Goal: Check status: Check status

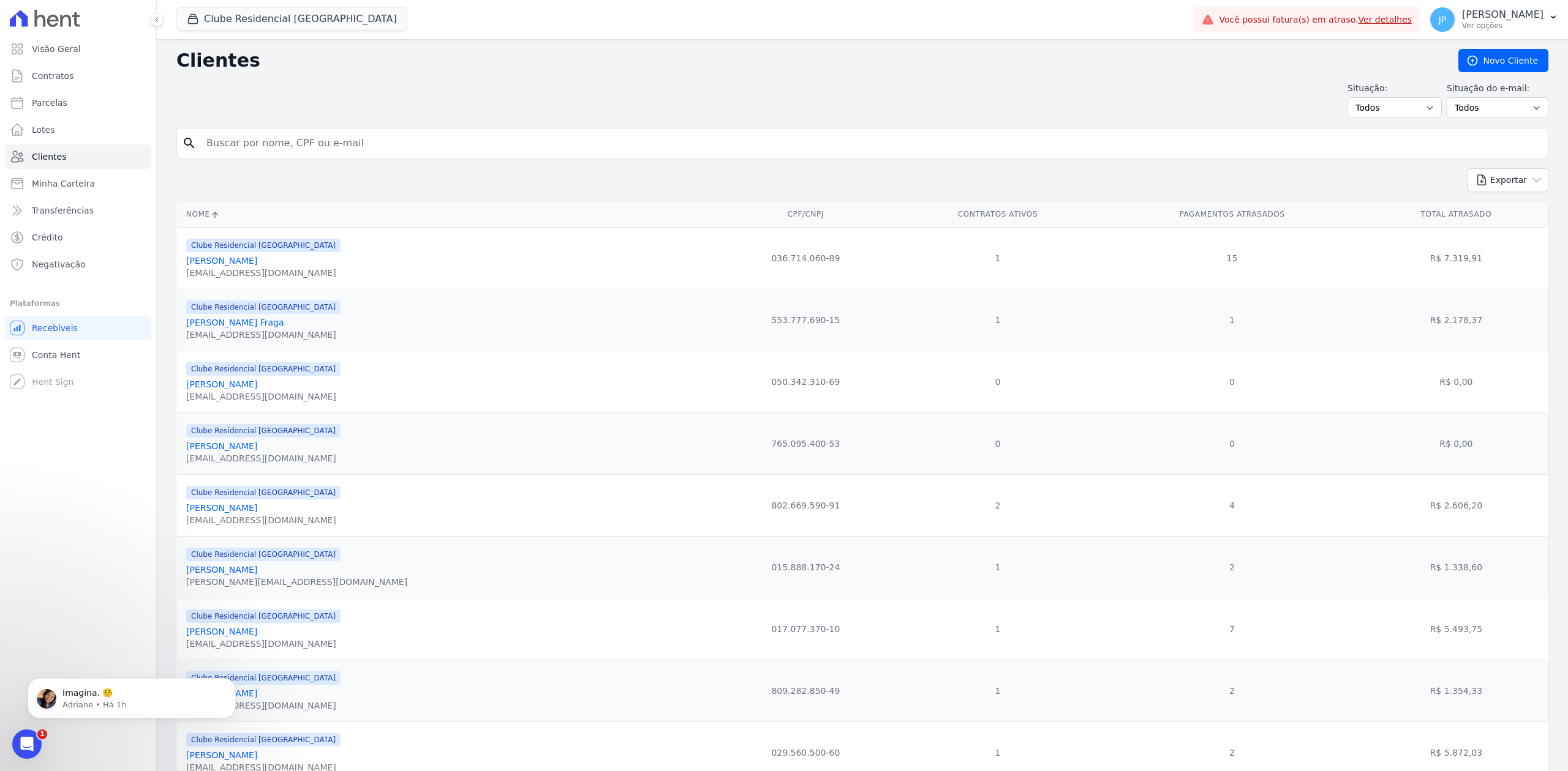
scroll to position [2, 0]
click at [204, 32] on div "Clube Residencial [GEOGRAPHIC_DATA] Apice Incorporadora [GEOGRAPHIC_DATA] - [GE…" at bounding box center [682, 19] width 1012 height 40
click at [201, 21] on div "button" at bounding box center [195, 19] width 17 height 12
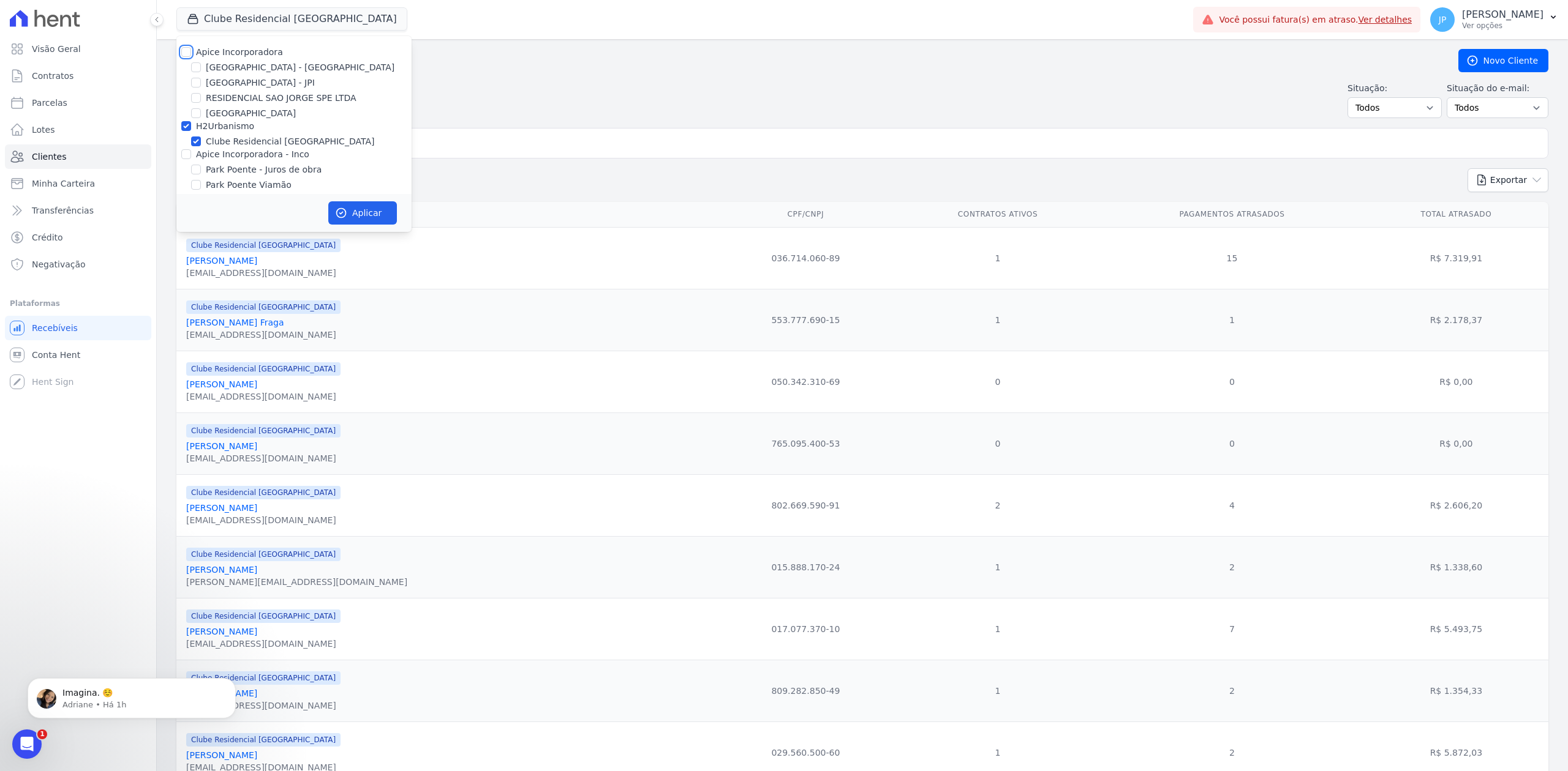
click at [188, 50] on input "Apice Incorporadora" at bounding box center [186, 52] width 10 height 10
checkbox input "true"
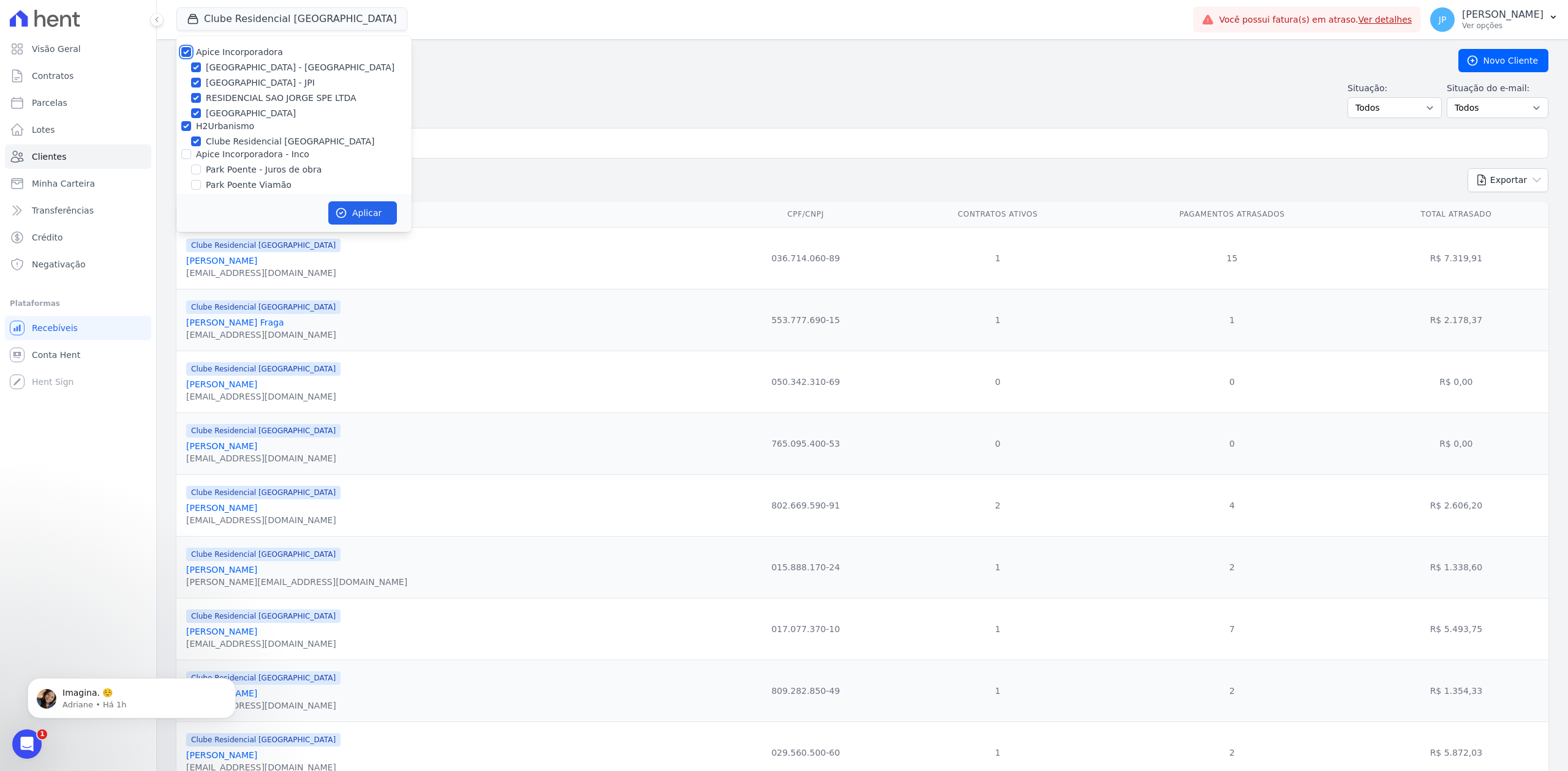
checkbox input "true"
click at [188, 153] on input "Apice Incorporadora - Inco" at bounding box center [186, 154] width 10 height 10
checkbox input "true"
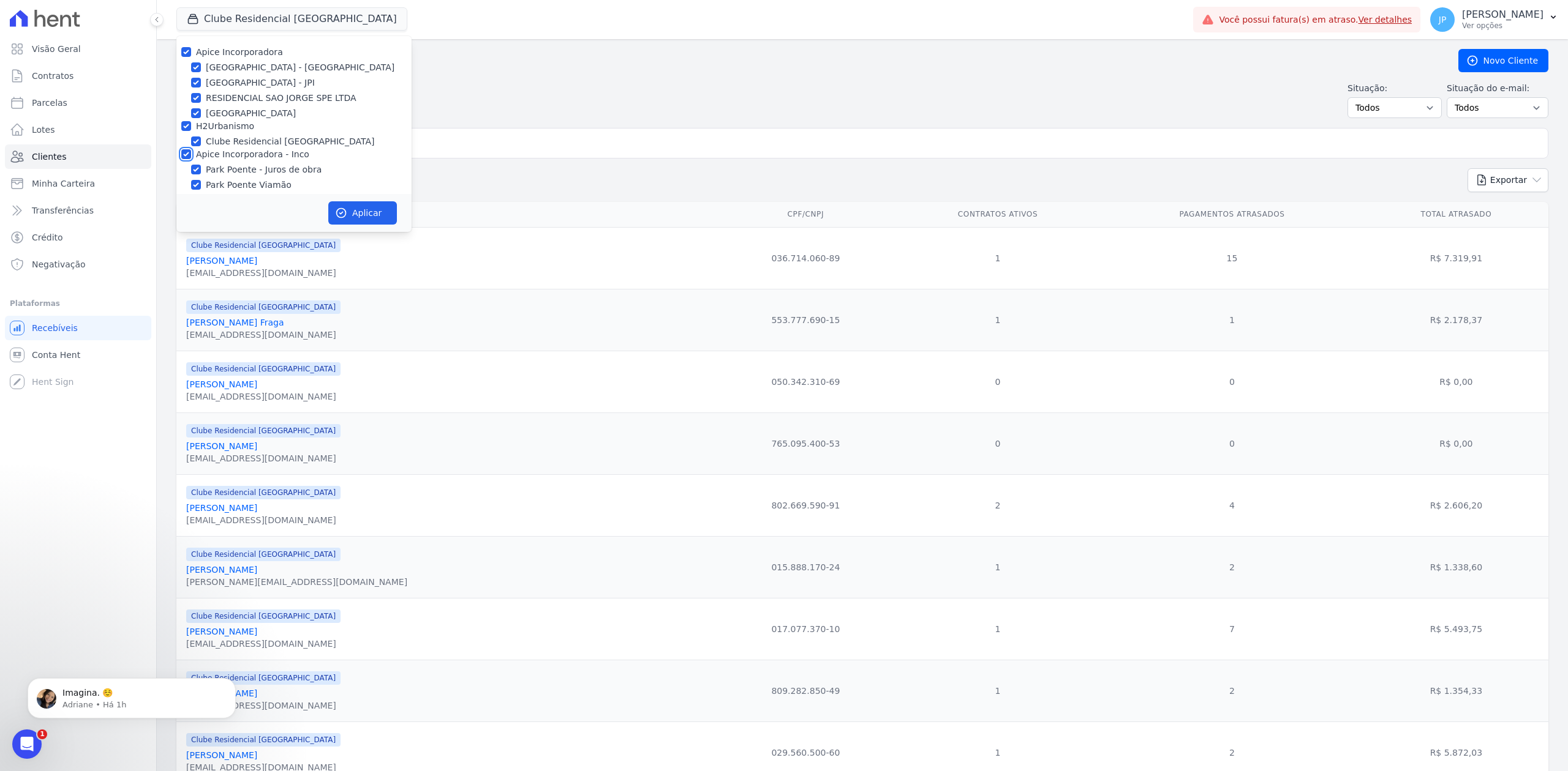
checkbox input "true"
click at [356, 213] on button "Aplicar" at bounding box center [363, 213] width 68 height 24
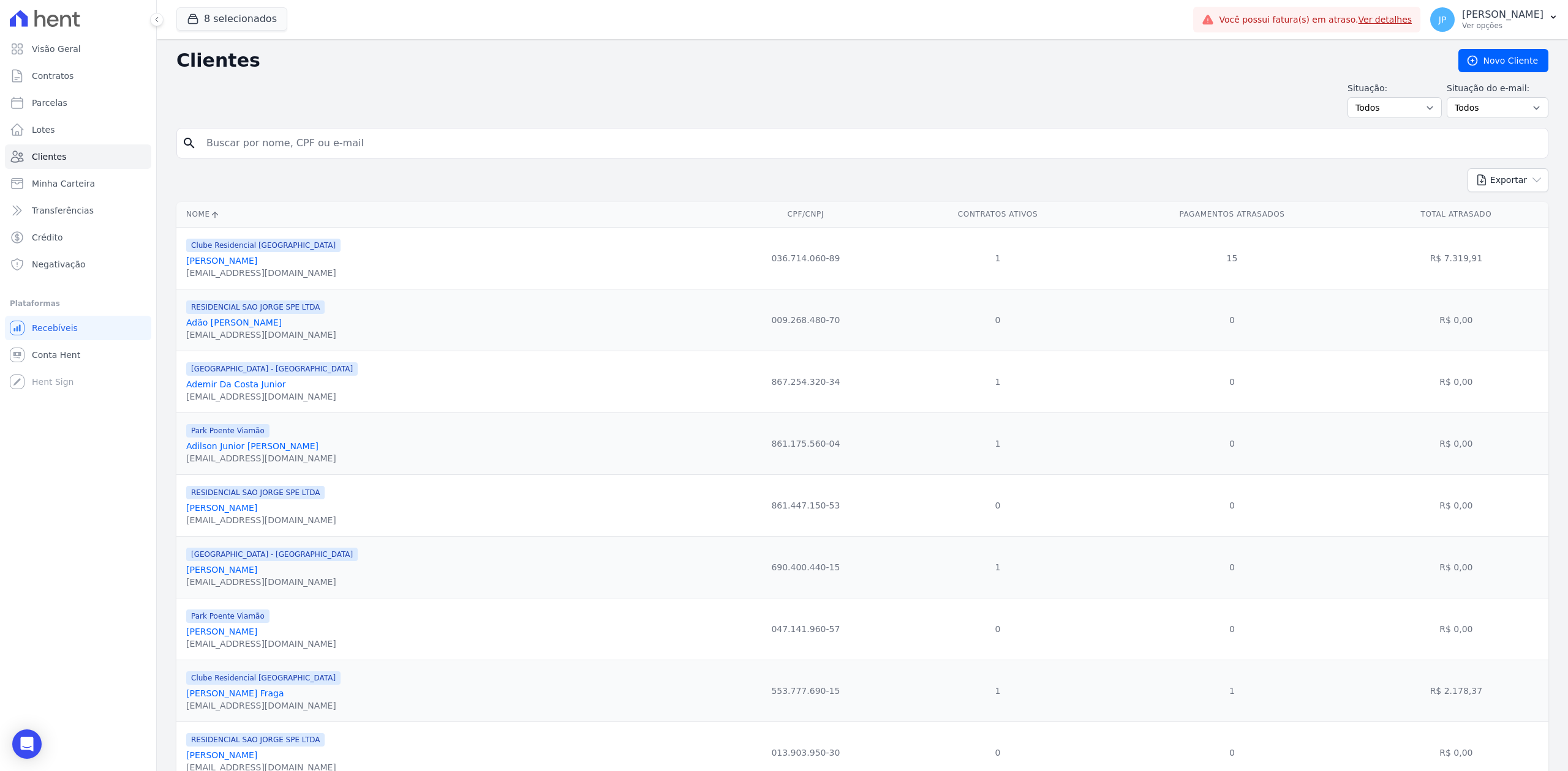
click at [525, 155] on input "search" at bounding box center [871, 143] width 1344 height 24
paste input "Ademir da costa junior"
type input "Ademir da costa junior"
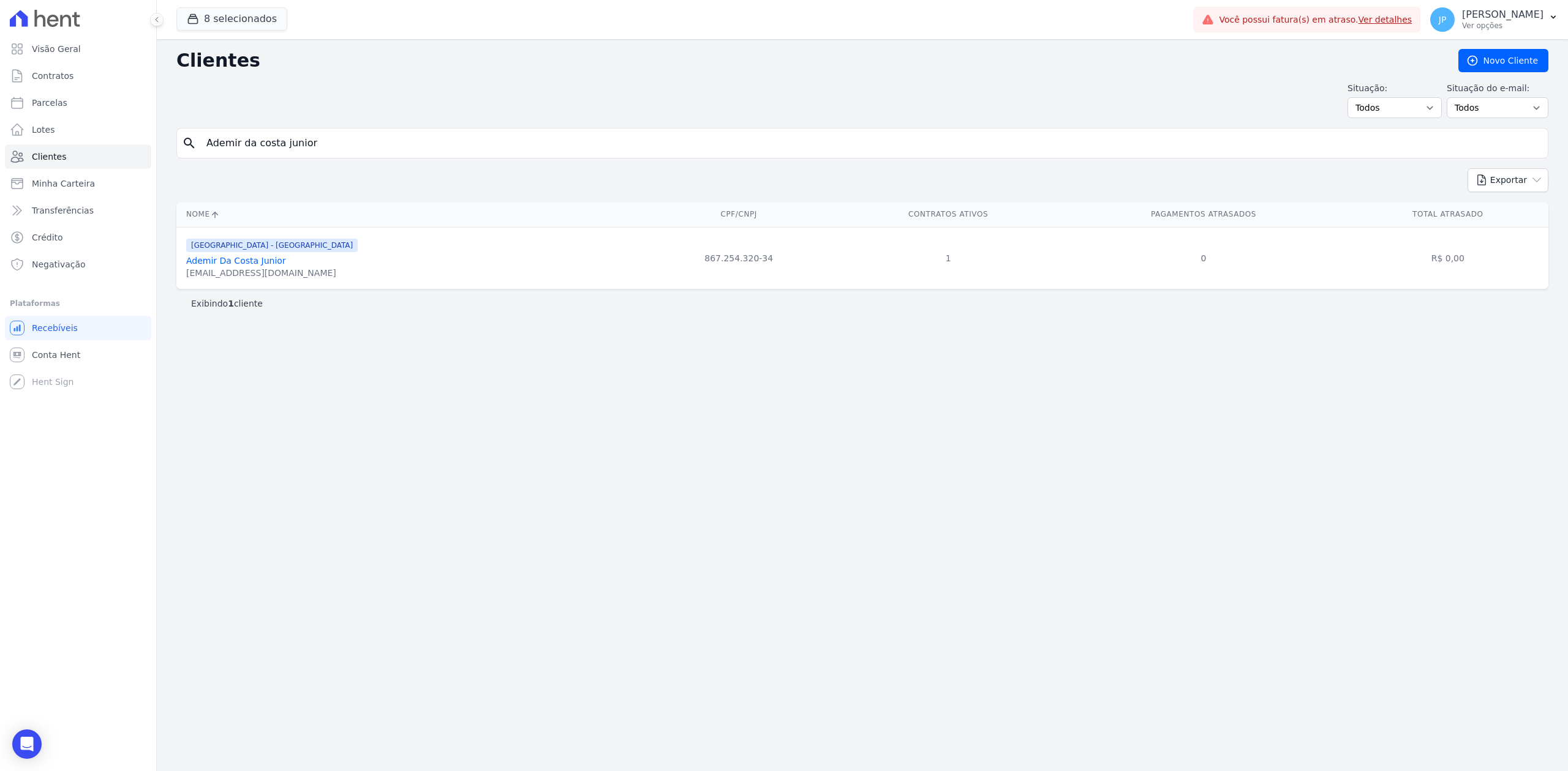
click at [229, 260] on link "Ademir Da Costa Junior" at bounding box center [236, 261] width 100 height 10
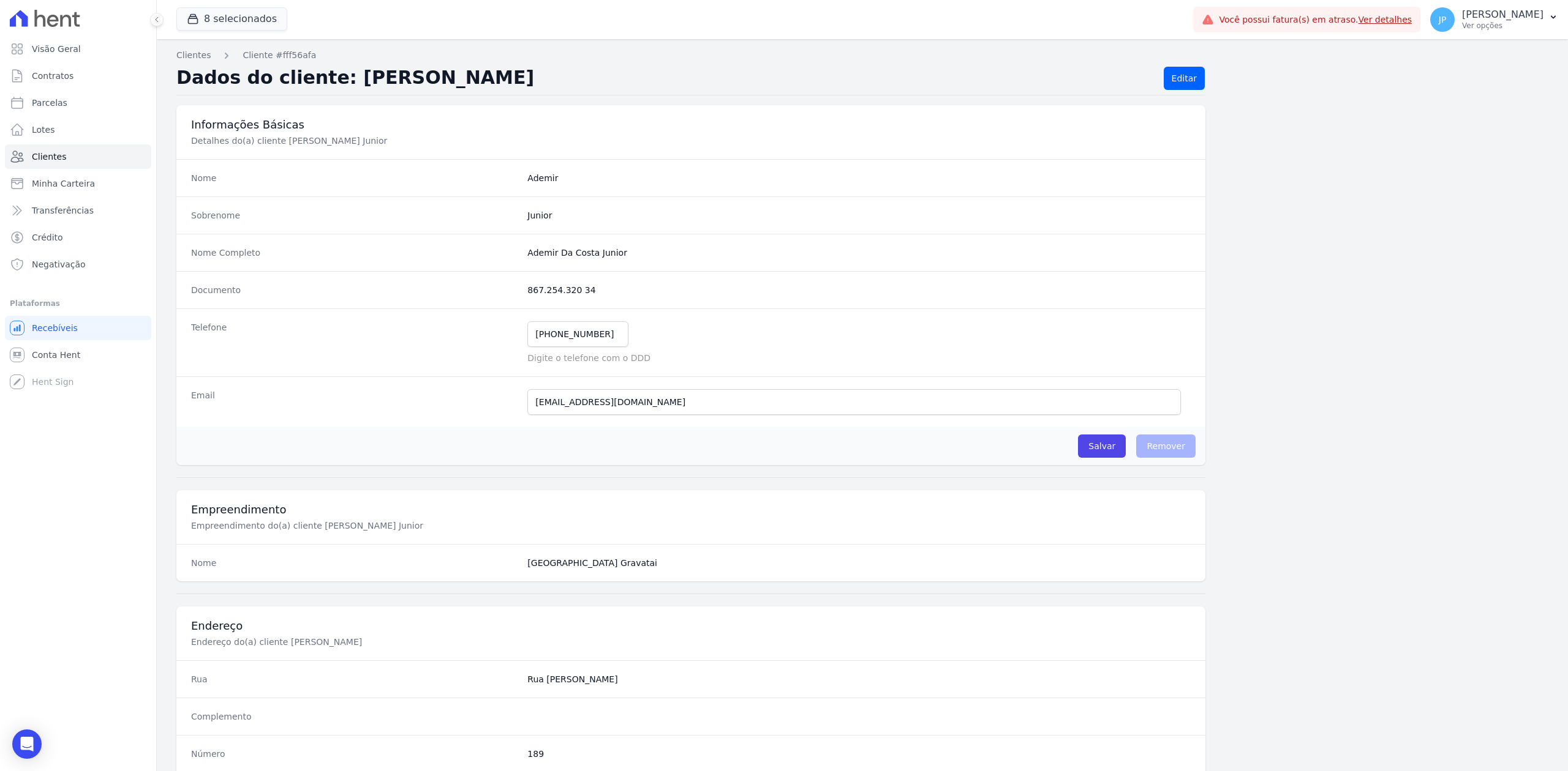
scroll to position [380, 0]
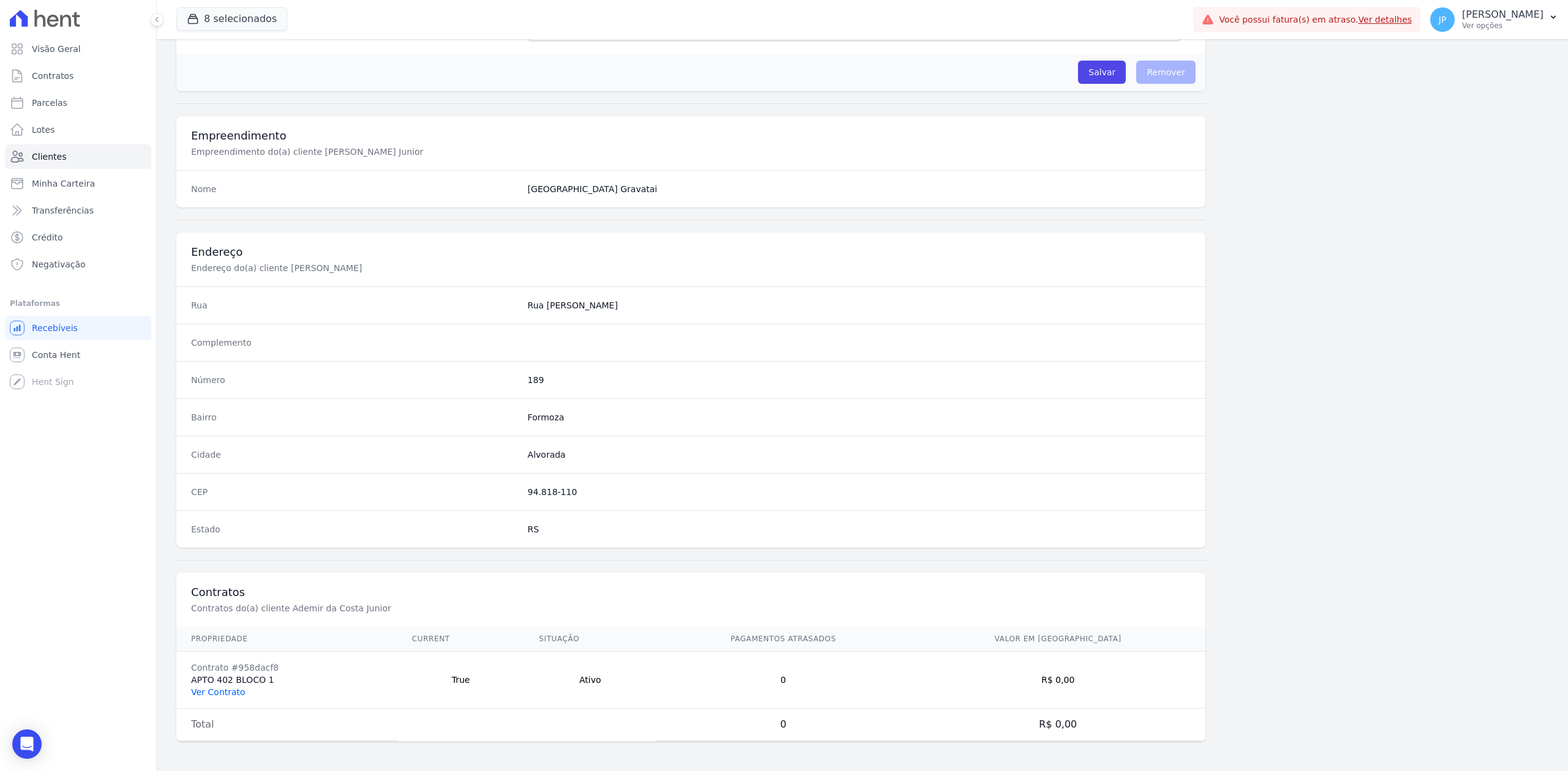
click at [233, 687] on link "Ver Contrato" at bounding box center [217, 692] width 54 height 10
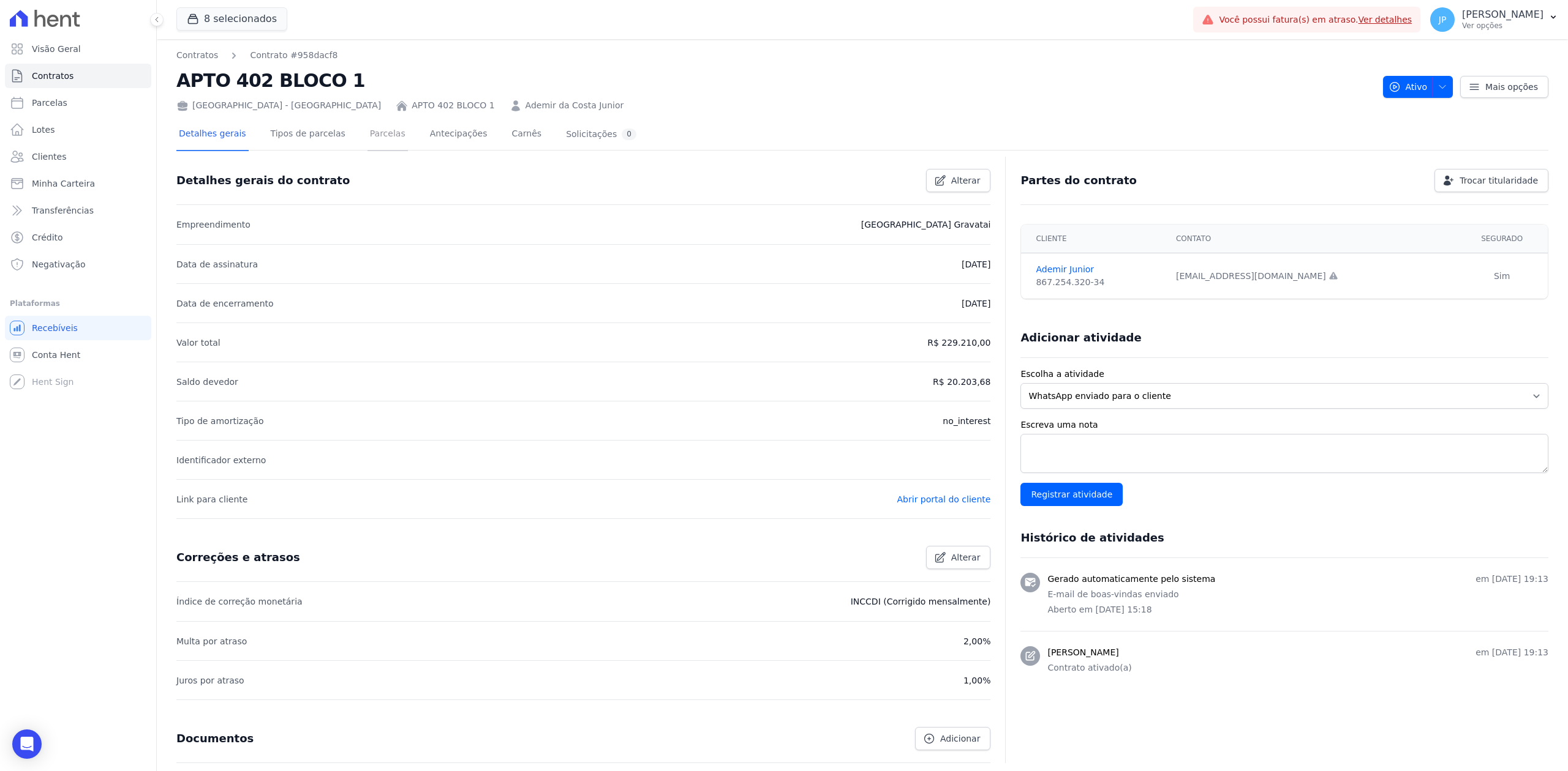
click at [372, 134] on link "Parcelas" at bounding box center [387, 134] width 40 height 33
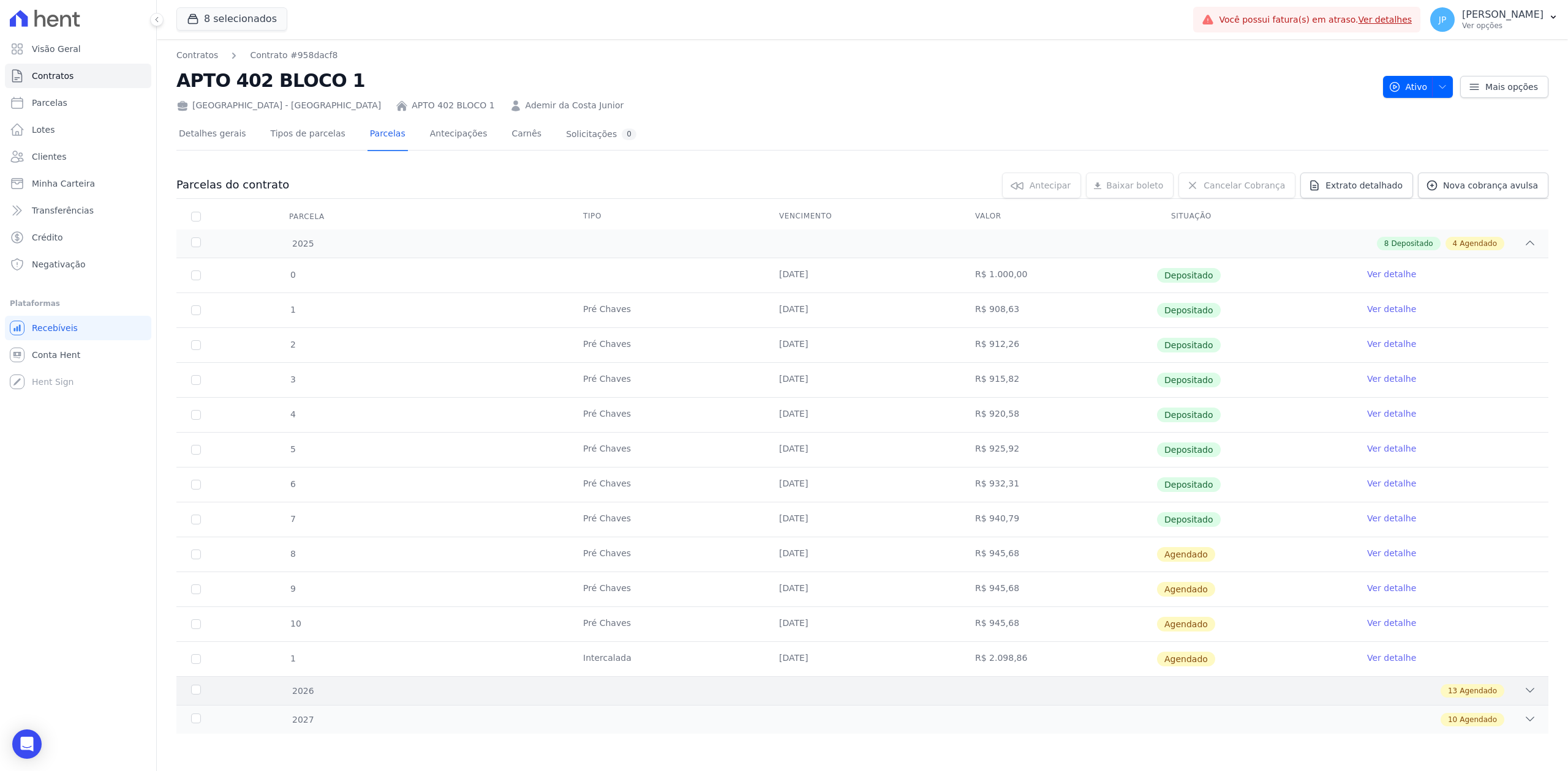
click at [1506, 701] on div "2026 13 Agendado" at bounding box center [862, 690] width 1372 height 29
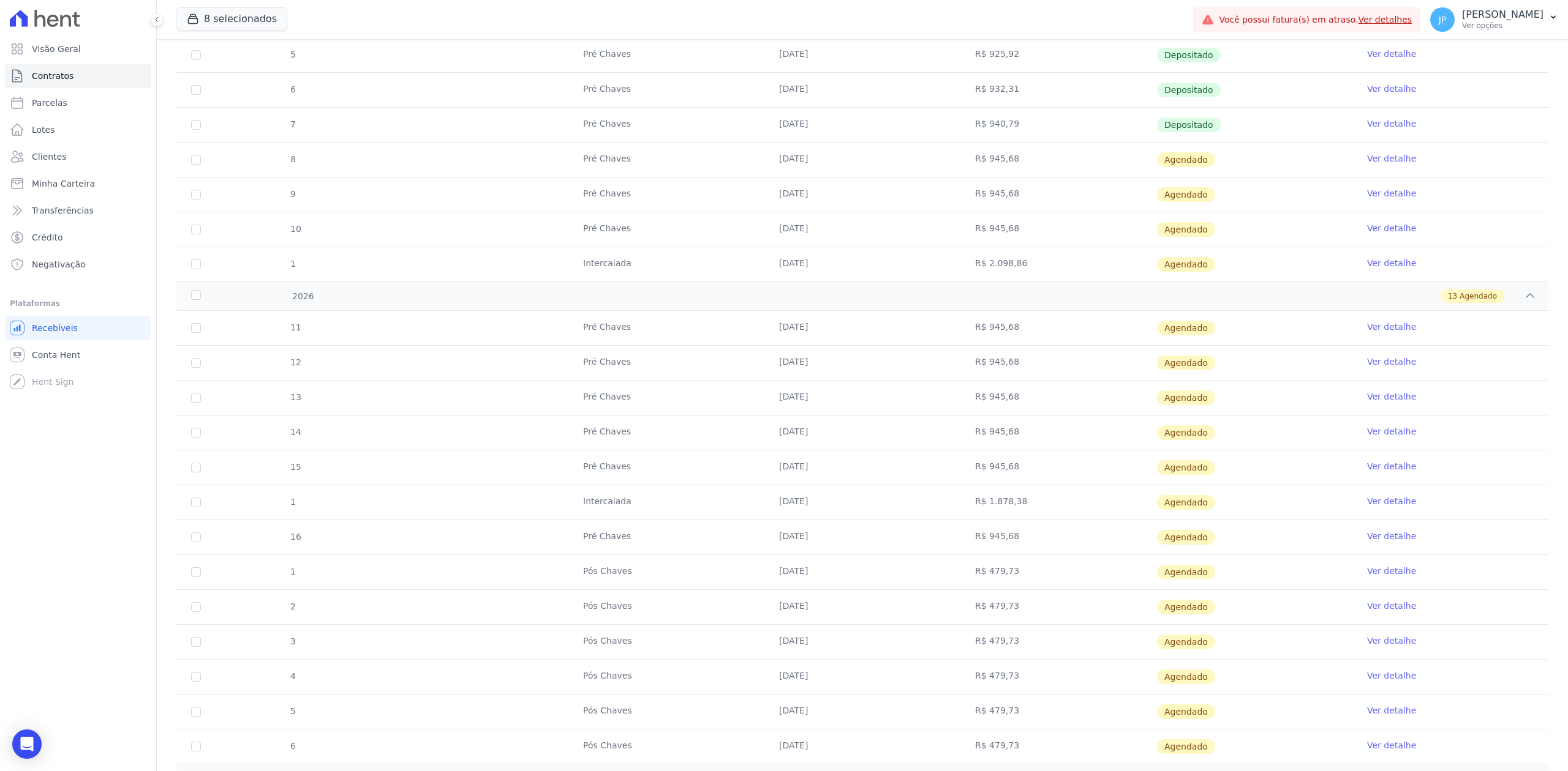
scroll to position [459, 0]
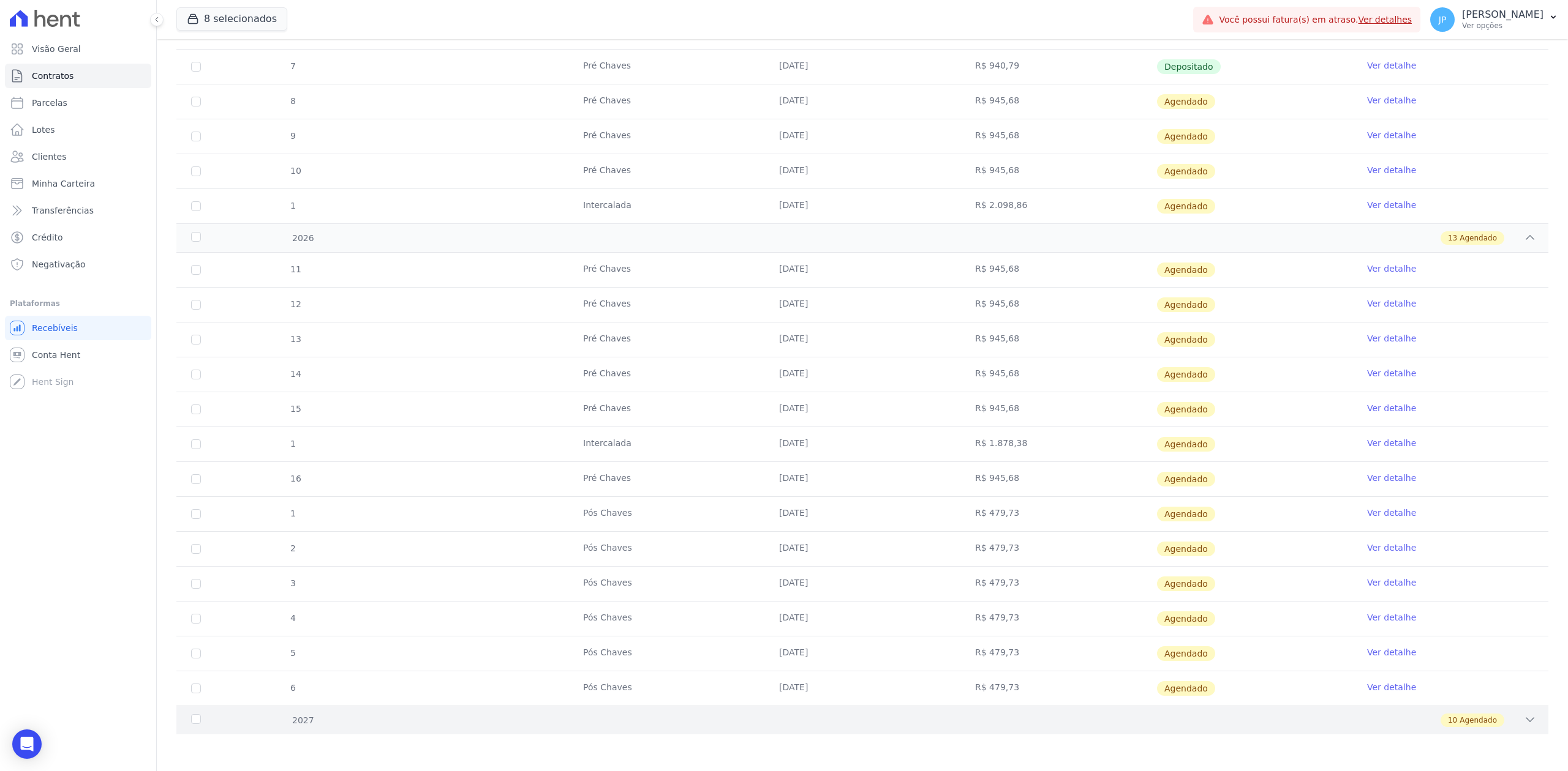
click at [1524, 725] on icon at bounding box center [1530, 720] width 12 height 12
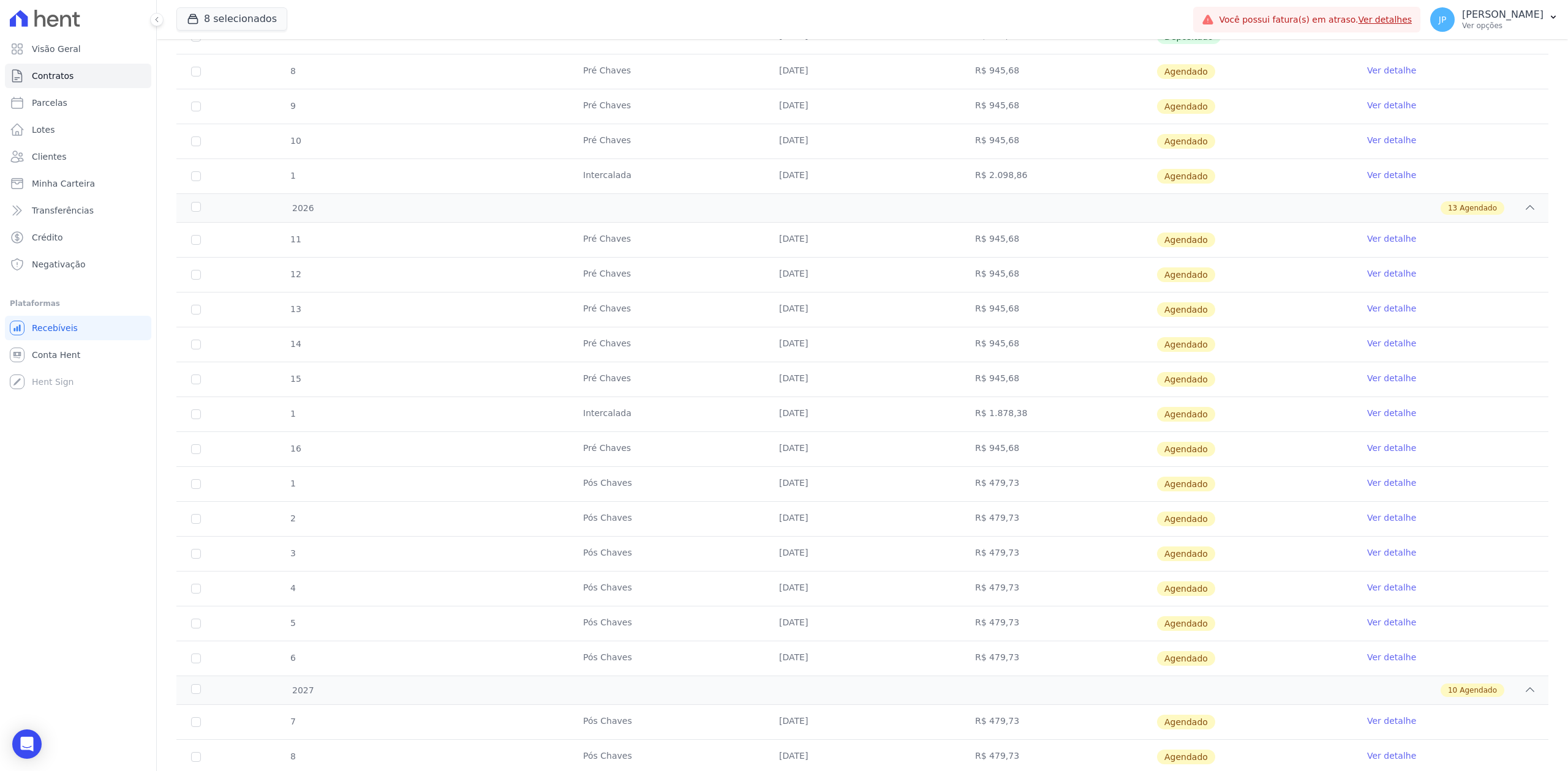
scroll to position [809, 0]
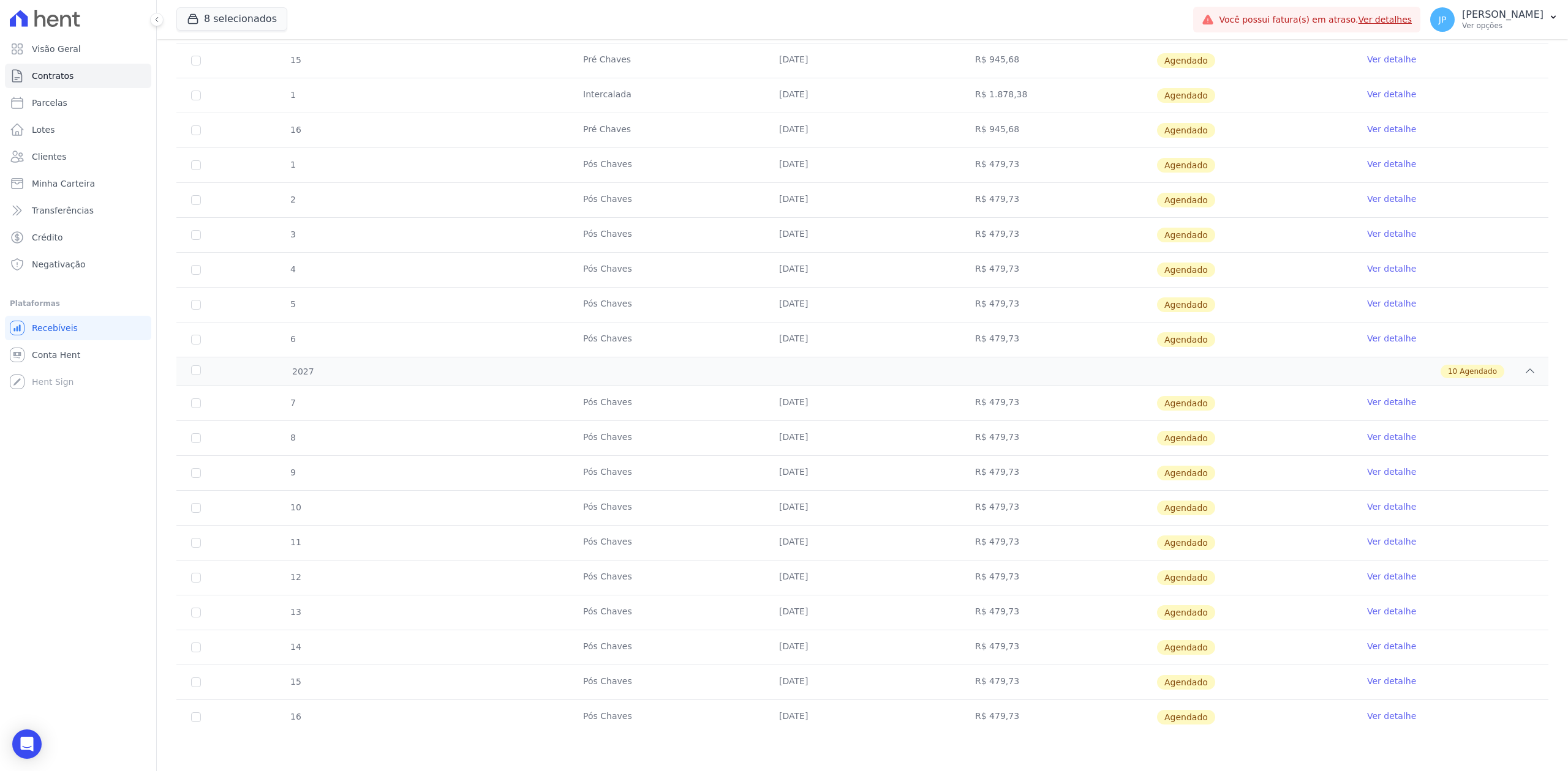
drag, startPoint x: 771, startPoint y: 716, endPoint x: 844, endPoint y: 716, distance: 73.0
click at [844, 716] on td "[DATE]" at bounding box center [863, 717] width 196 height 34
copy td "[DATE]"
